Goal: Information Seeking & Learning: Learn about a topic

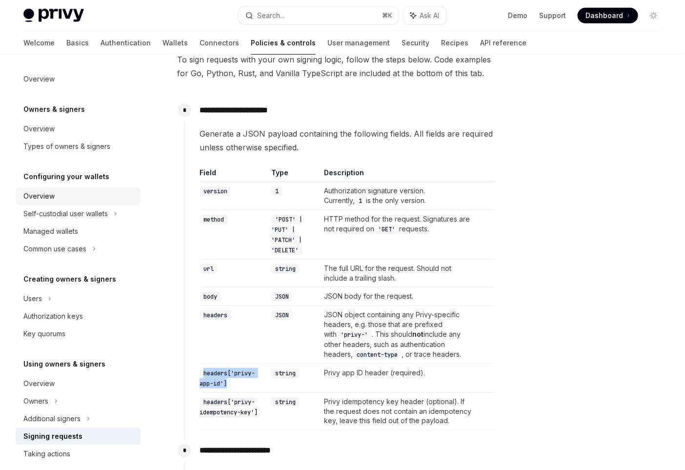
click at [71, 198] on div "Overview" at bounding box center [78, 196] width 111 height 12
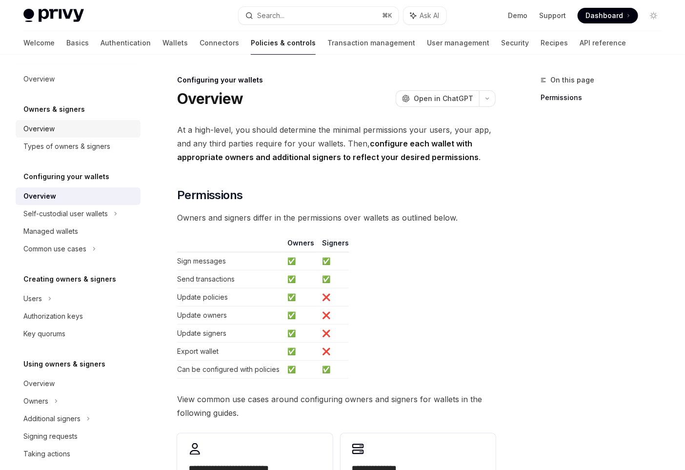
click at [66, 130] on div "Overview" at bounding box center [78, 129] width 111 height 12
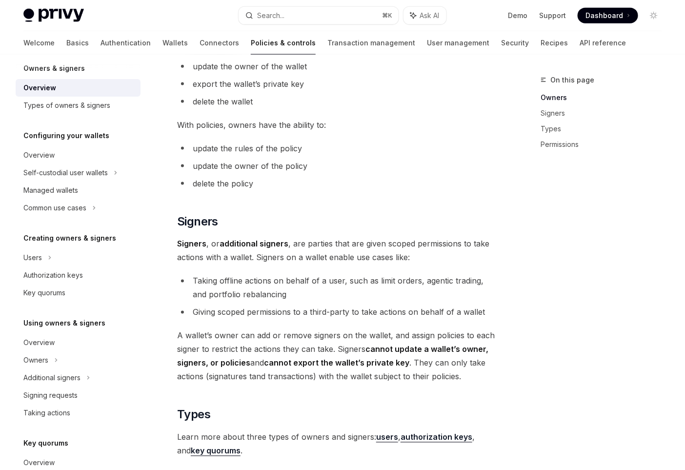
scroll to position [76, 0]
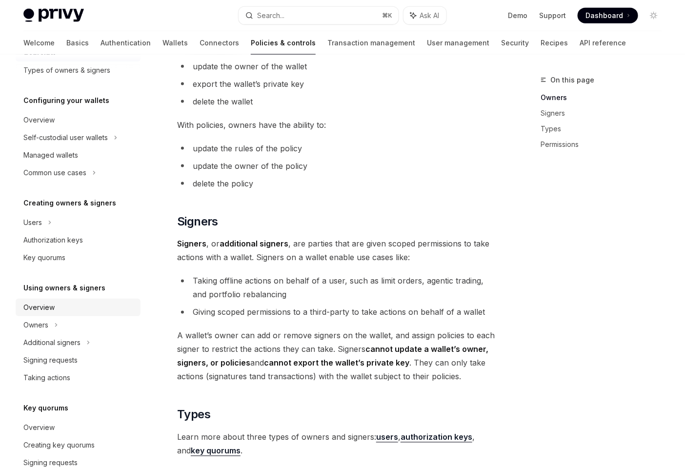
click at [76, 307] on div "Overview" at bounding box center [78, 307] width 111 height 12
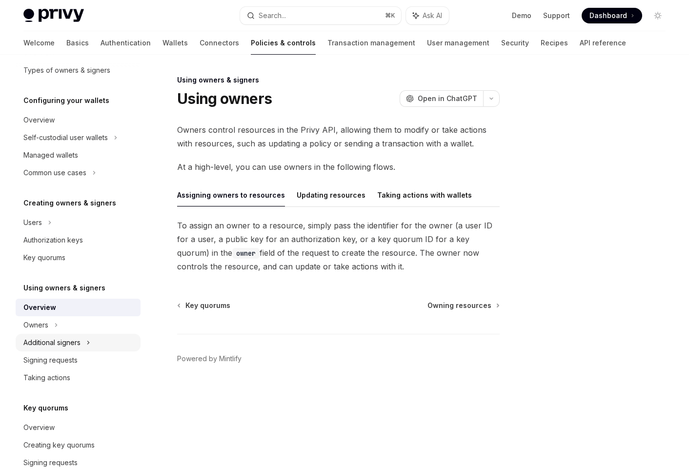
click at [79, 337] on div "Additional signers" at bounding box center [51, 343] width 57 height 12
type textarea "*"
